Goal: Task Accomplishment & Management: Complete application form

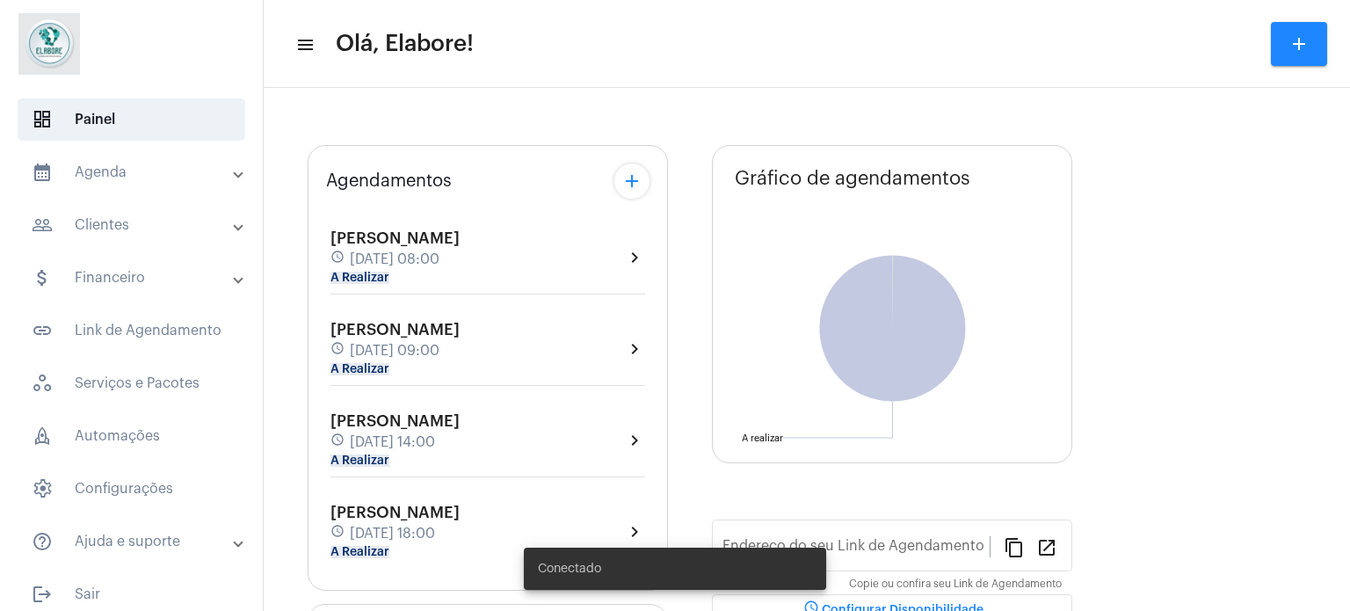
type input "[URL][DOMAIN_NAME]"
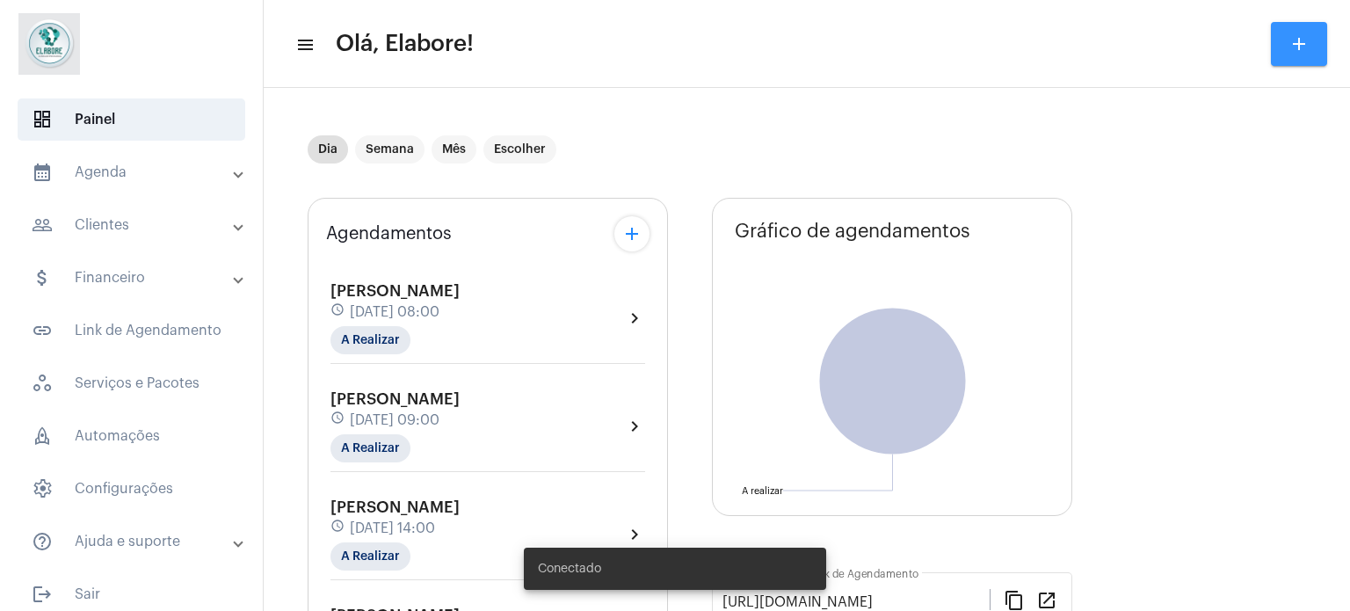
click at [1287, 34] on button "add" at bounding box center [1299, 44] width 56 height 44
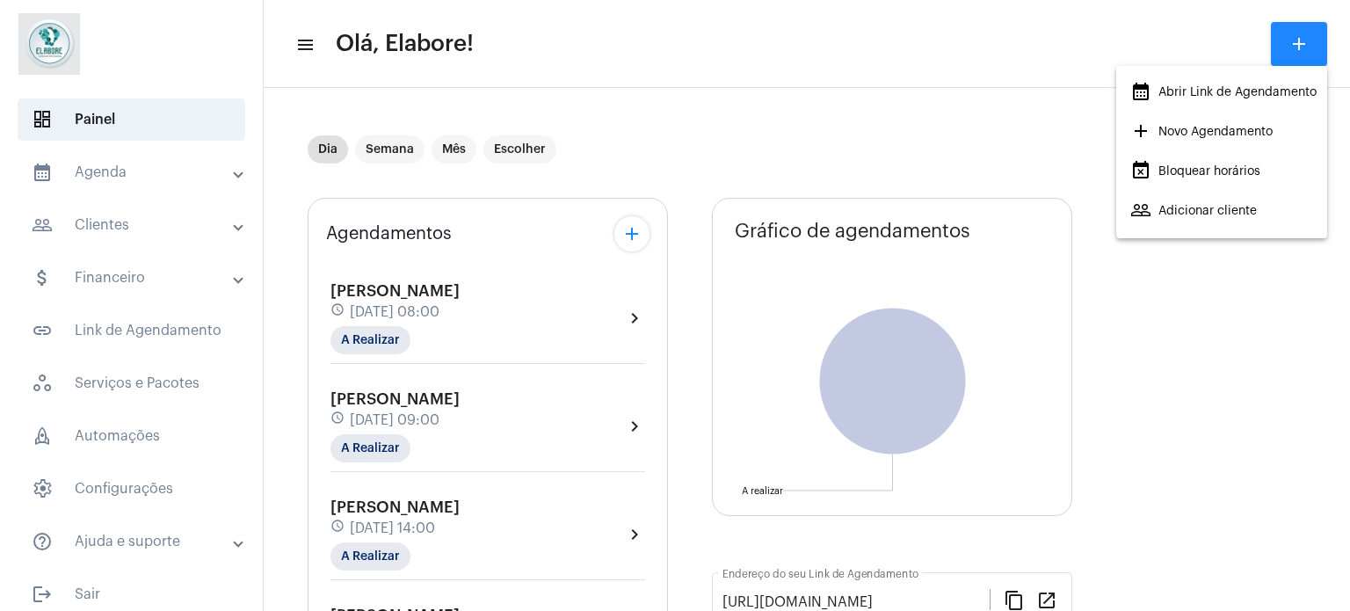
click at [1187, 136] on span "add Novo Agendamento" at bounding box center [1201, 132] width 142 height 32
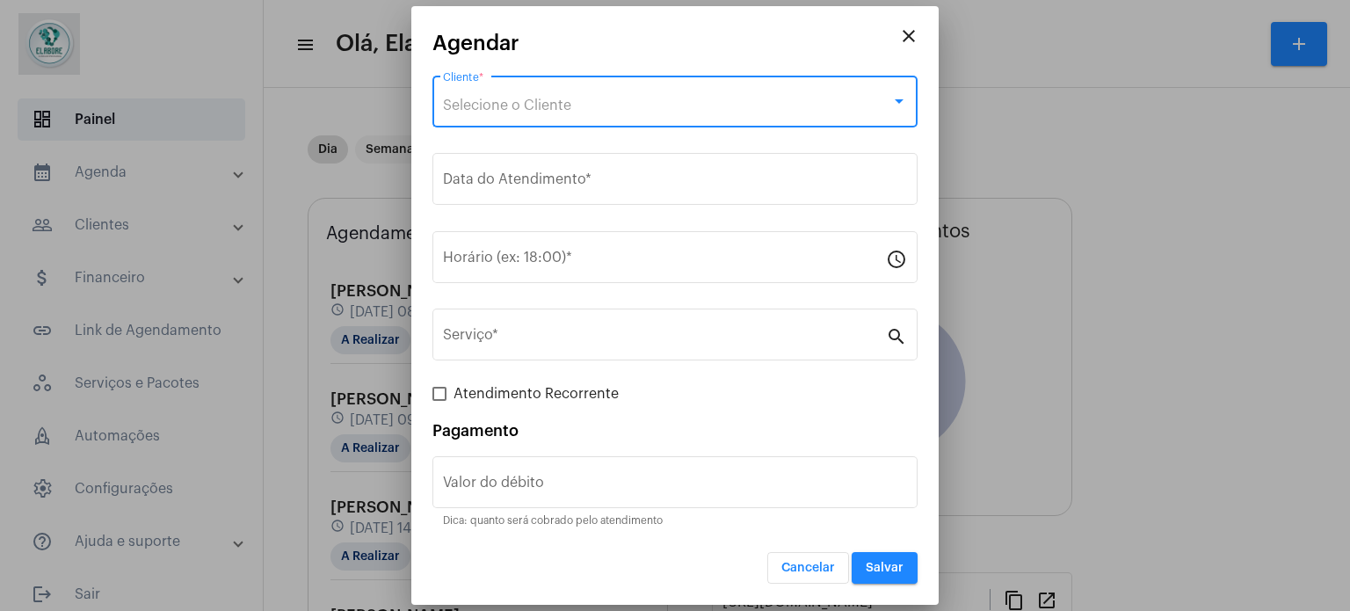
click at [603, 107] on div "Selecione o Cliente" at bounding box center [667, 106] width 448 height 16
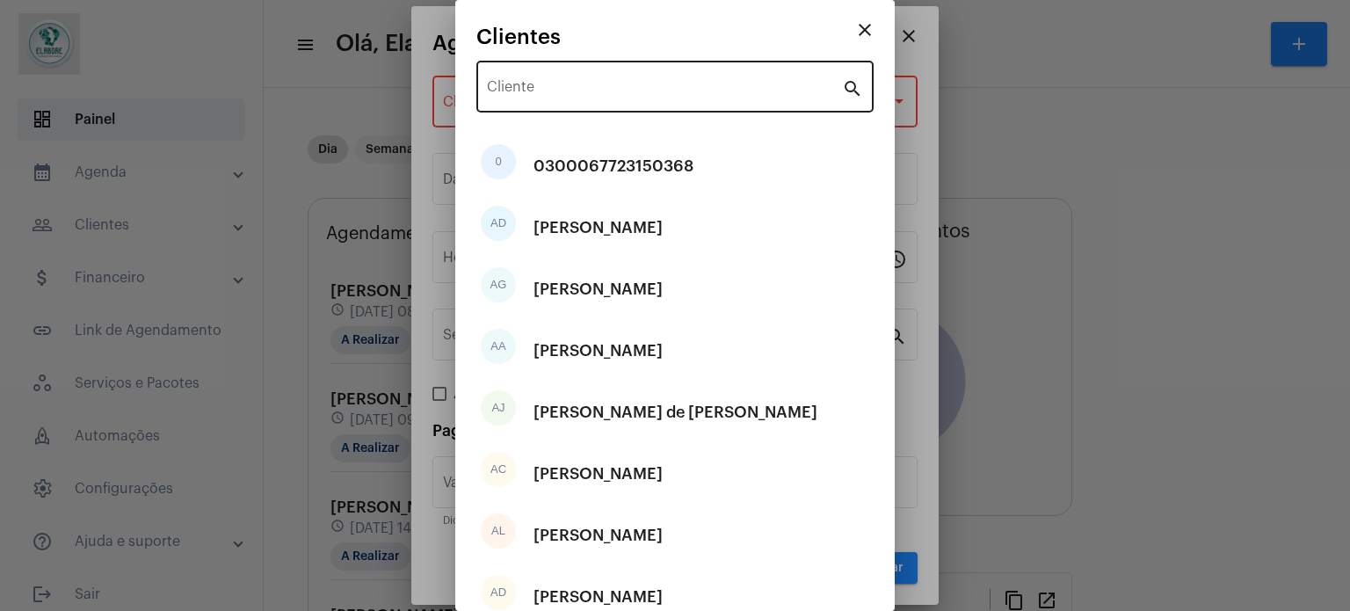
drag, startPoint x: 605, startPoint y: 76, endPoint x: 601, endPoint y: 98, distance: 23.1
click at [604, 91] on div "Cliente" at bounding box center [664, 84] width 355 height 55
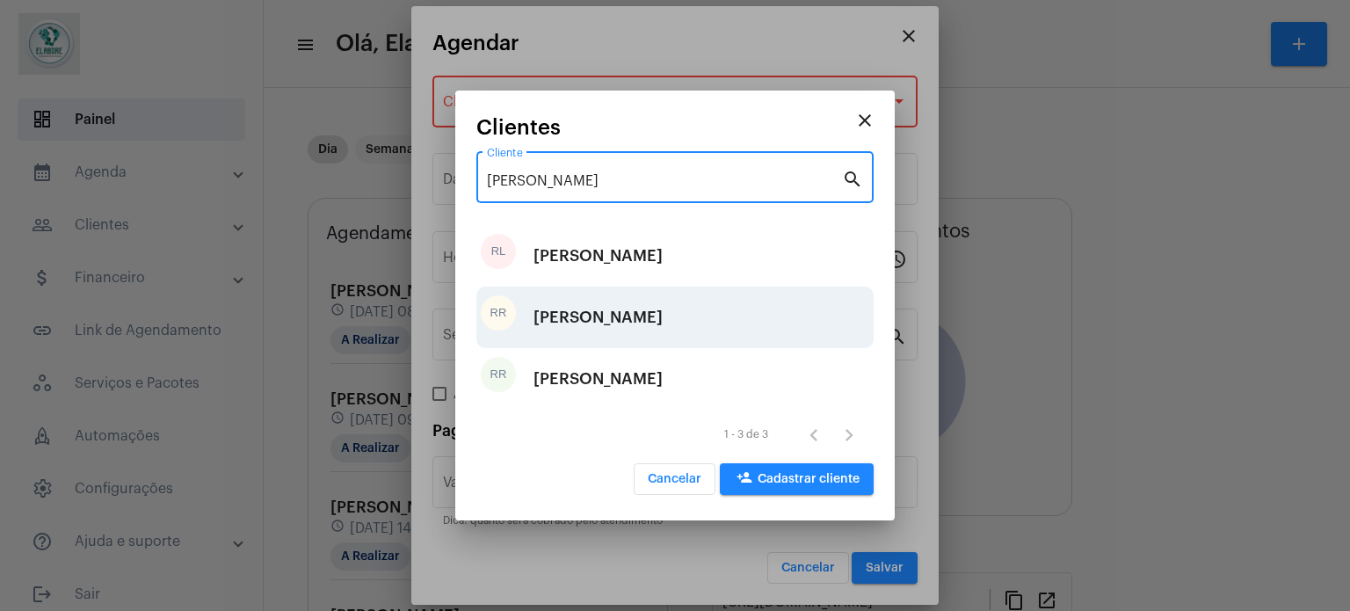
type input "[PERSON_NAME]"
click at [587, 321] on div "[PERSON_NAME]" at bounding box center [598, 317] width 129 height 53
type input "R$"
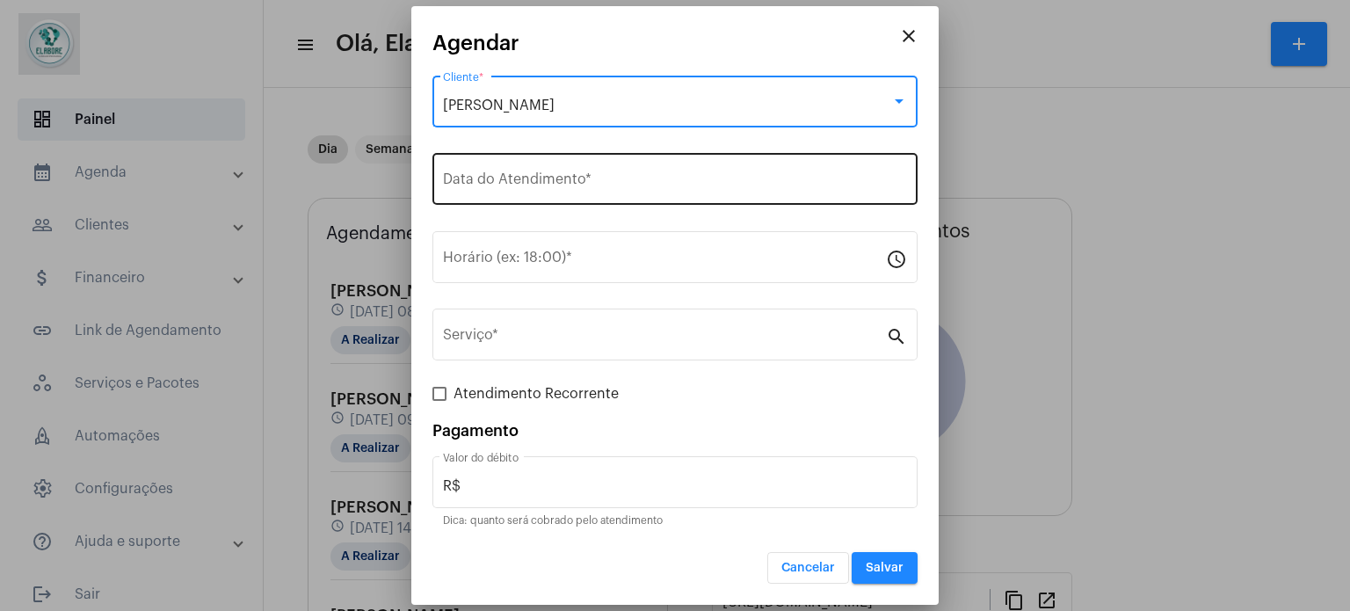
click at [583, 178] on input "Data do Atendimento *" at bounding box center [675, 183] width 464 height 16
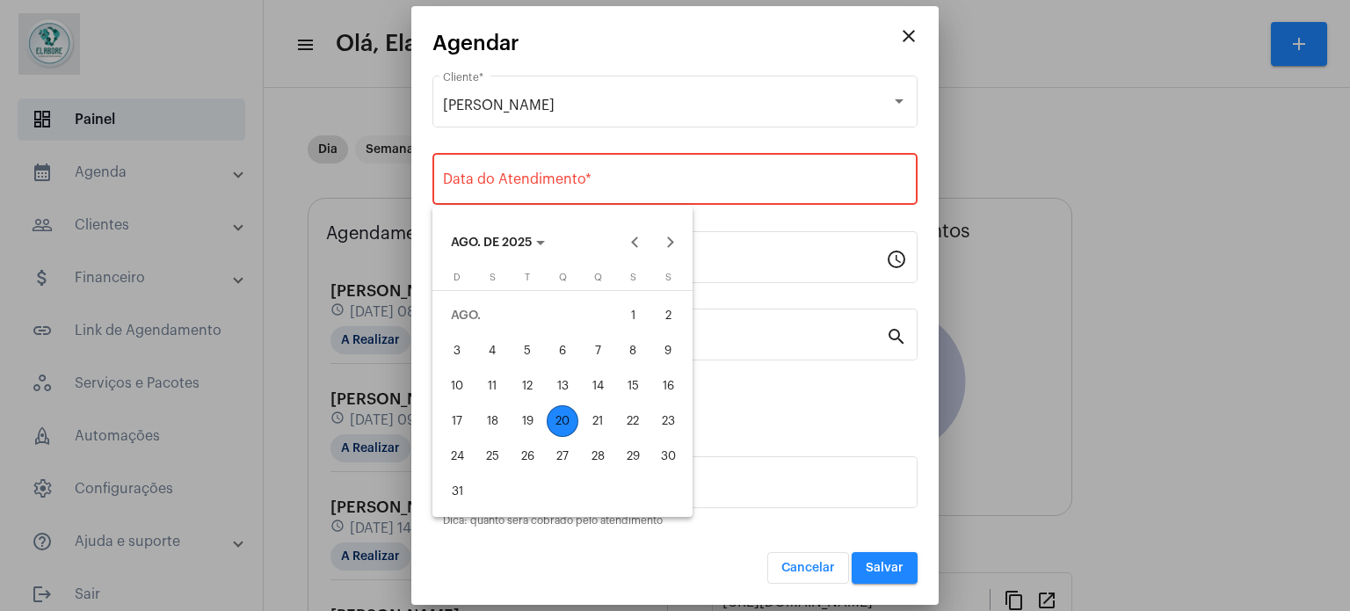
click at [559, 421] on div "20" at bounding box center [563, 421] width 32 height 32
type input "[DATE]"
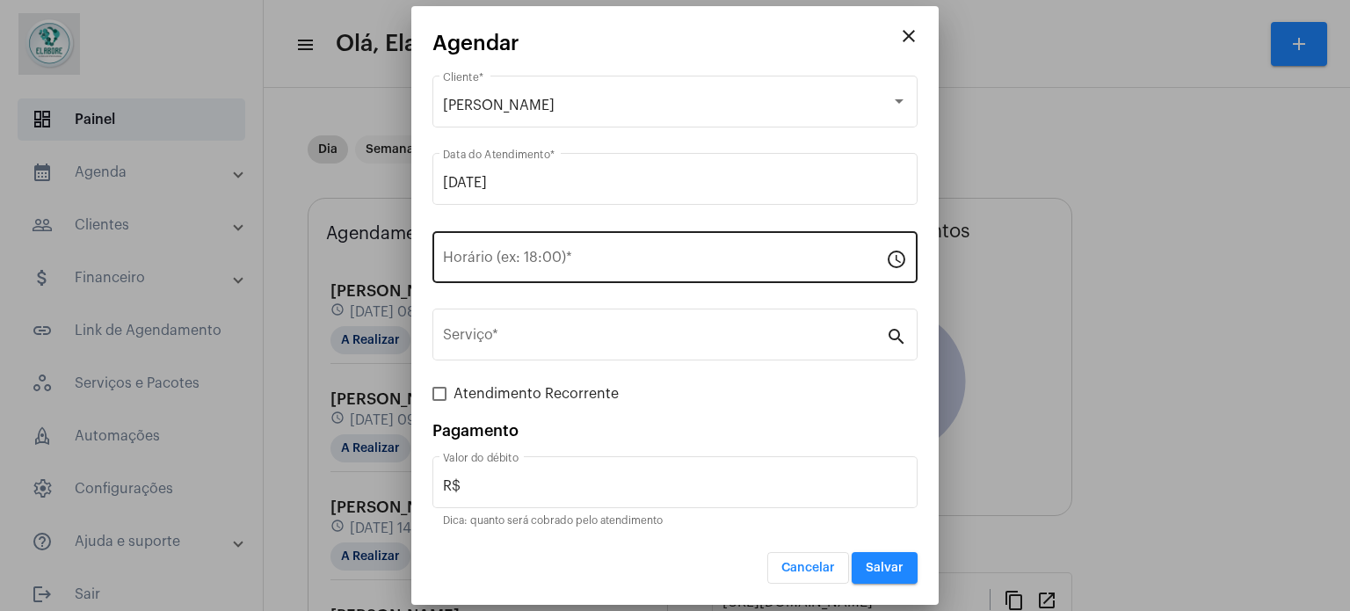
click at [567, 237] on div "Horário (ex: 18:00) *" at bounding box center [664, 255] width 443 height 55
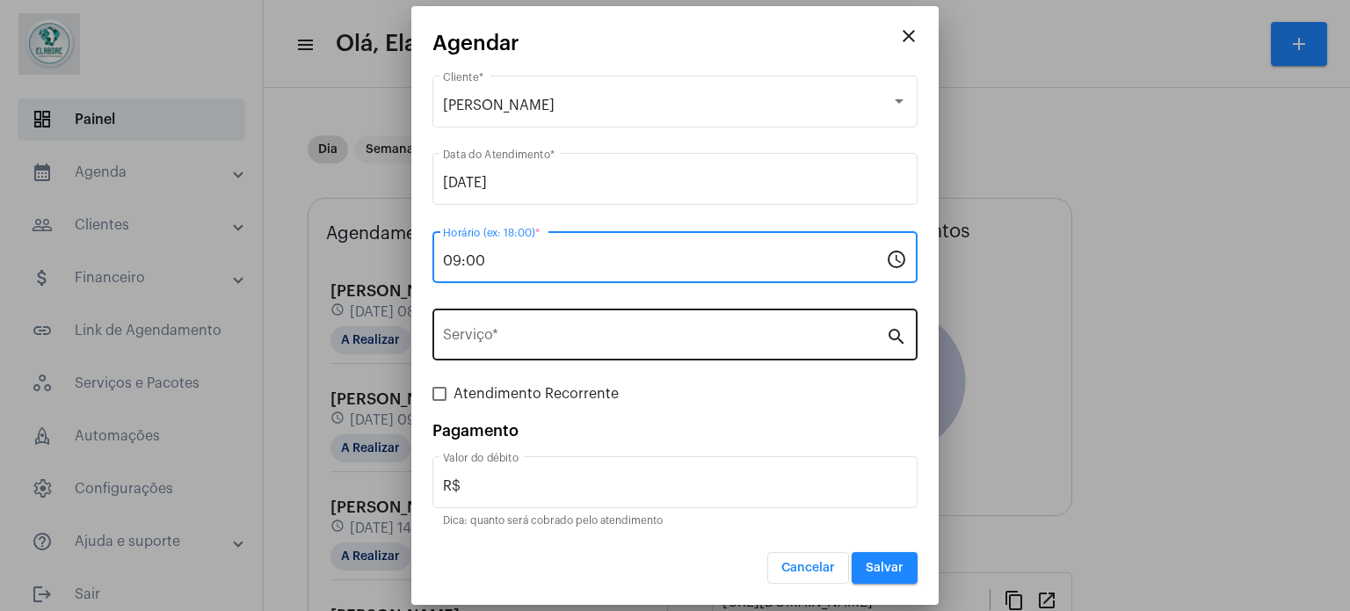
type input "09:00"
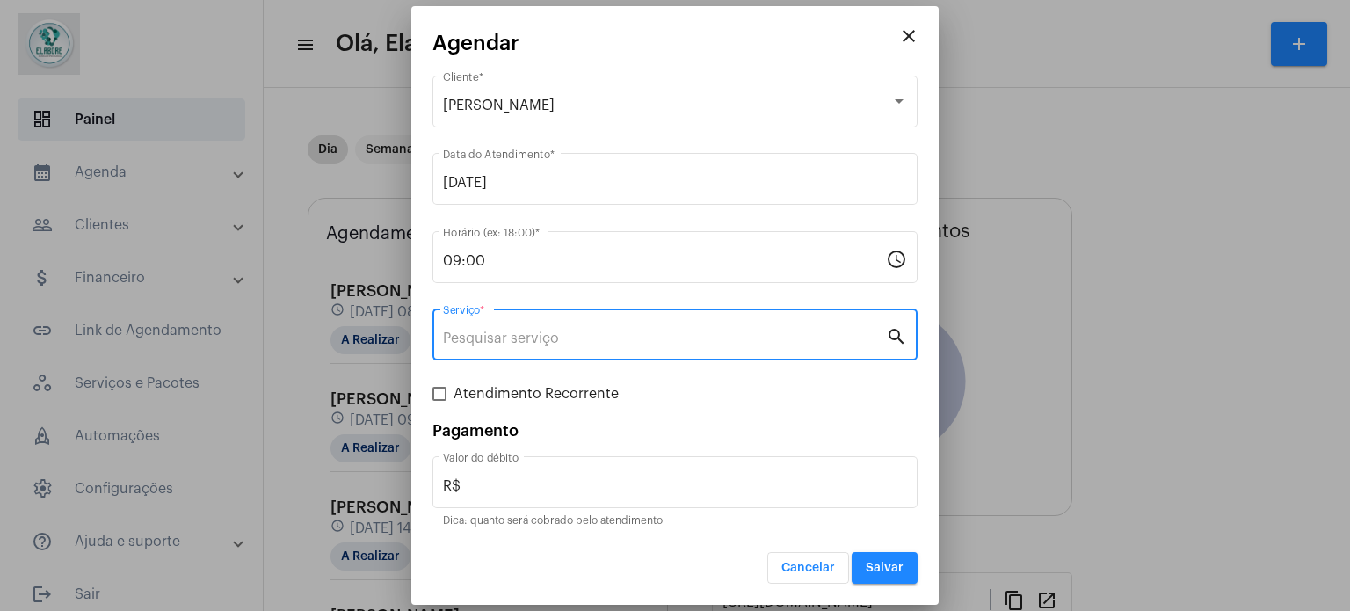
click at [573, 332] on input "Serviço *" at bounding box center [664, 339] width 443 height 16
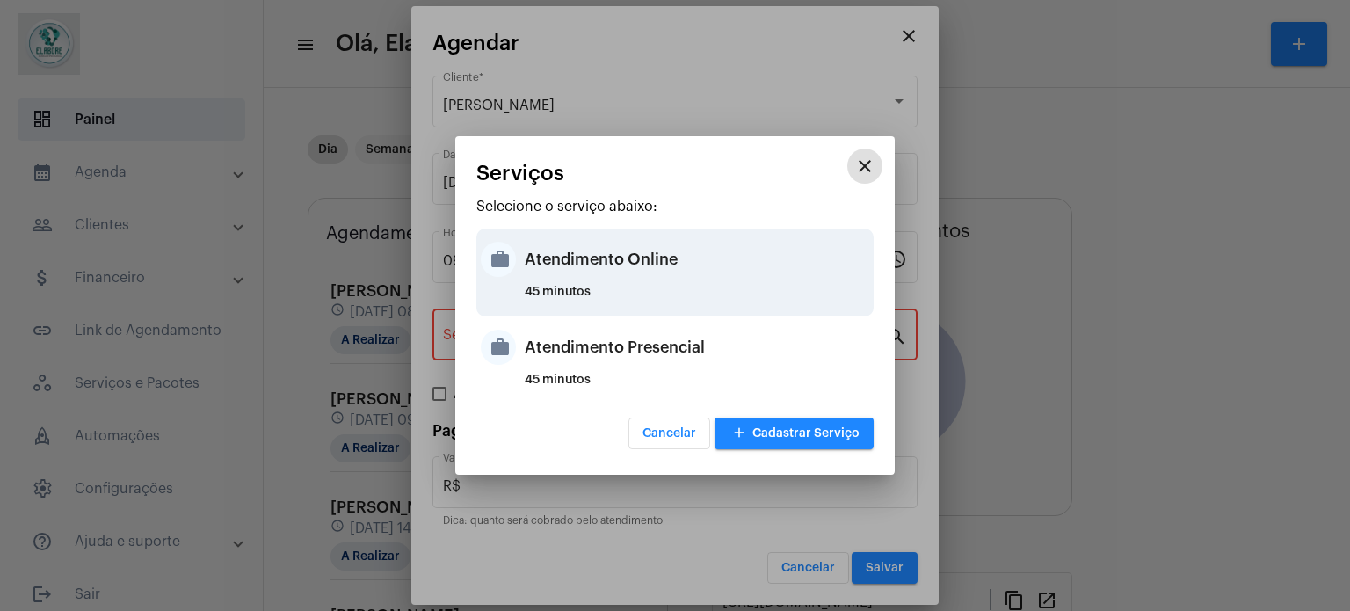
click at [623, 265] on div "Atendimento Online" at bounding box center [697, 259] width 345 height 53
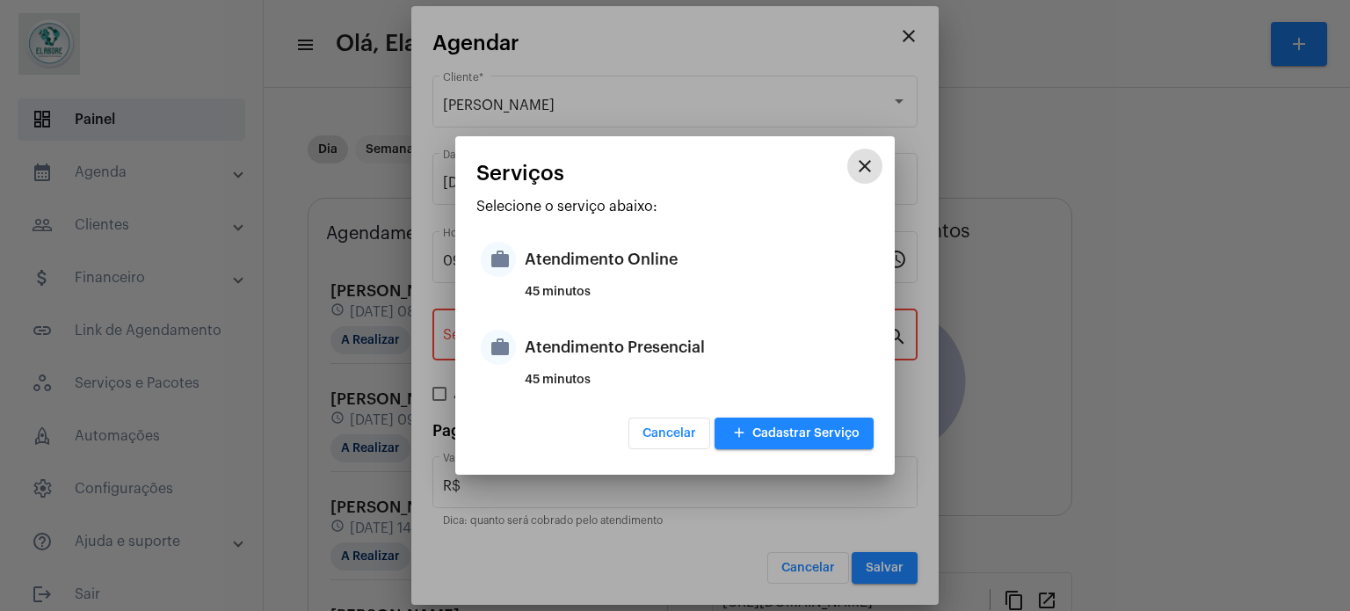
type input "Atendimento Online"
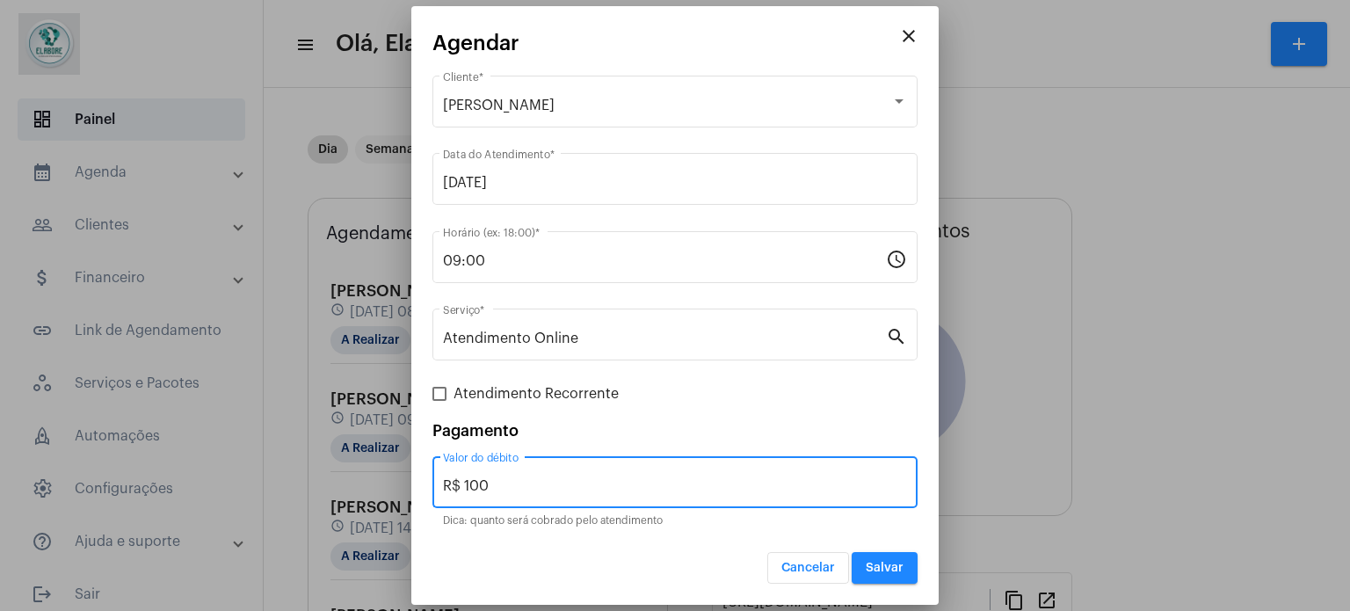
drag, startPoint x: 444, startPoint y: 483, endPoint x: 444, endPoint y: 466, distance: 17.6
click at [414, 483] on mat-dialog-container "close Agendar [PERSON_NAME] Cliente * [DATE] Data do Atendimento * 09:00 Horári…" at bounding box center [674, 305] width 527 height 599
type input "R$ 0"
click at [874, 562] on span "Salvar" at bounding box center [885, 568] width 38 height 12
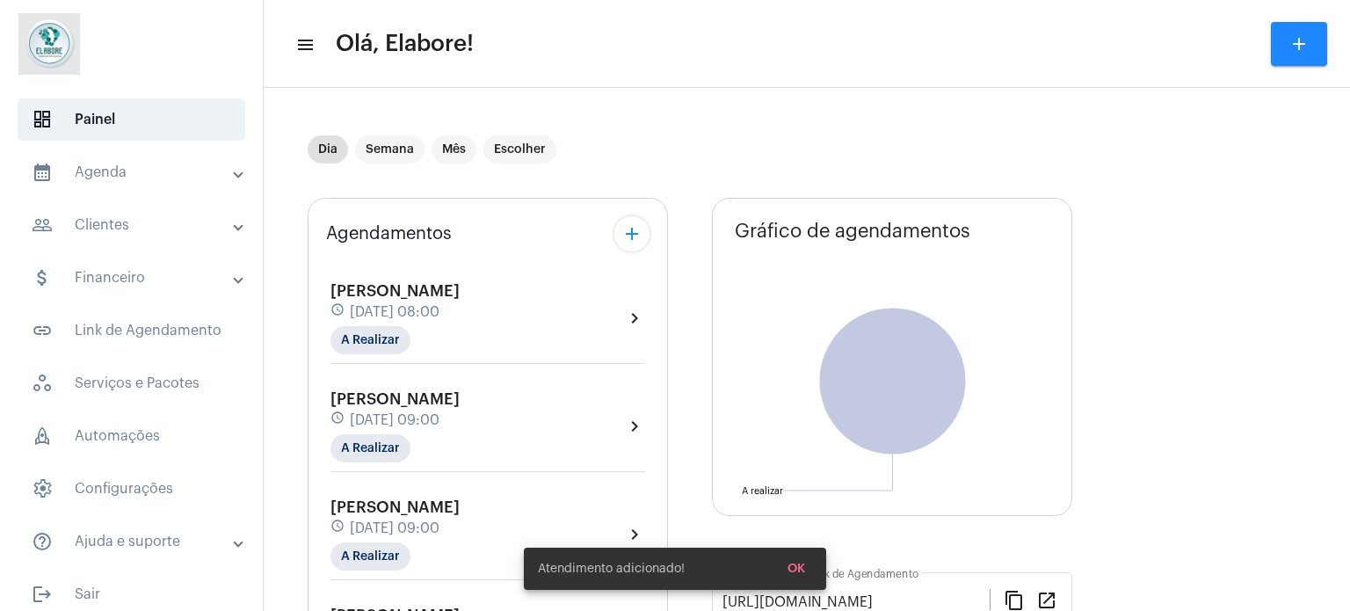
scroll to position [88, 0]
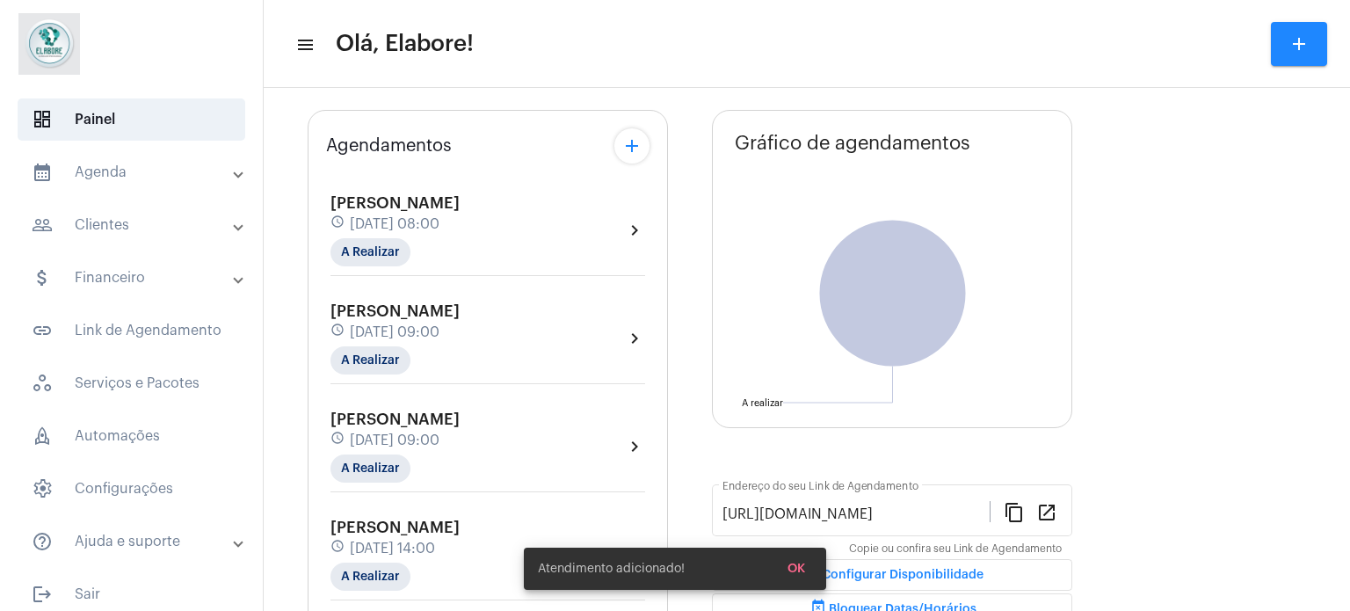
click at [440, 436] on span "[DATE] 09:00" at bounding box center [395, 440] width 90 height 16
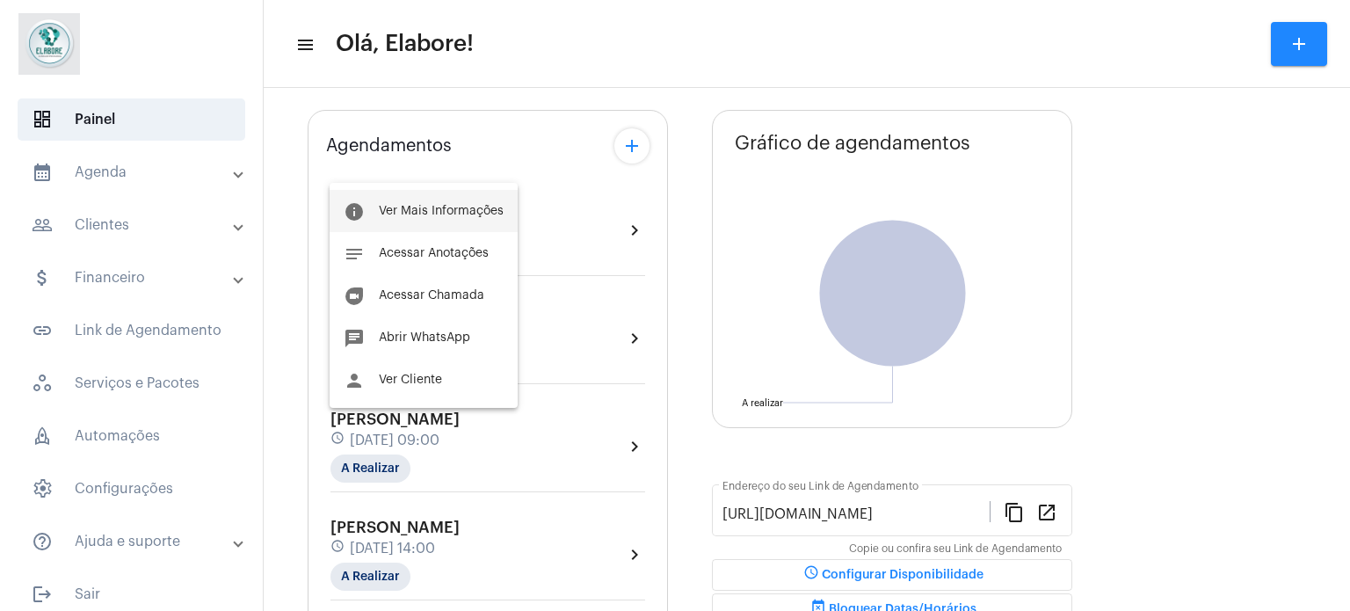
click at [443, 210] on span "Ver Mais Informações" at bounding box center [441, 211] width 125 height 12
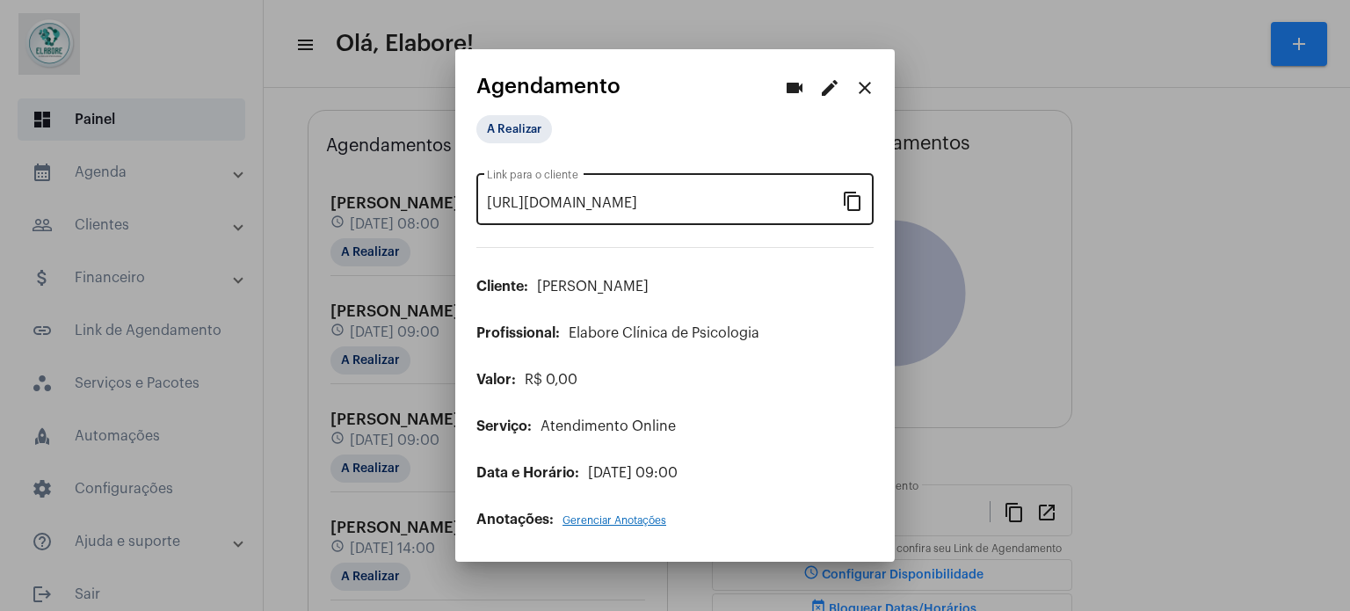
click at [853, 200] on mat-icon "content_copy" at bounding box center [852, 200] width 21 height 21
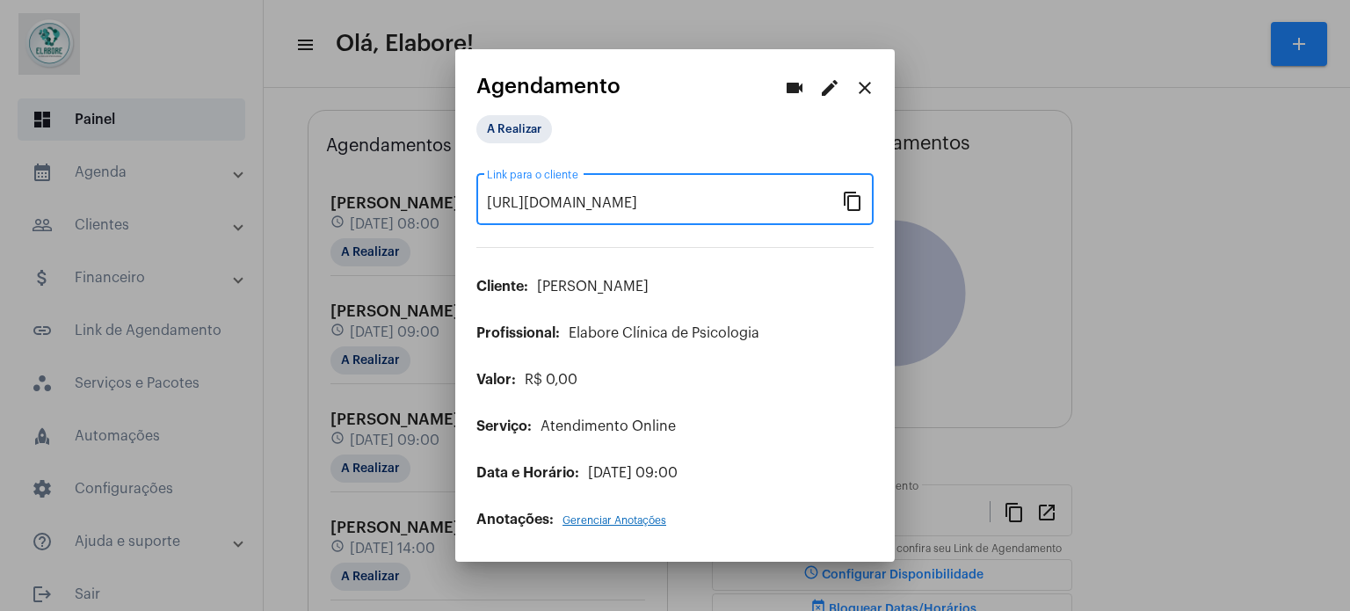
click at [868, 91] on mat-icon "close" at bounding box center [864, 87] width 21 height 21
